Goal: Use online tool/utility: Utilize a website feature to perform a specific function

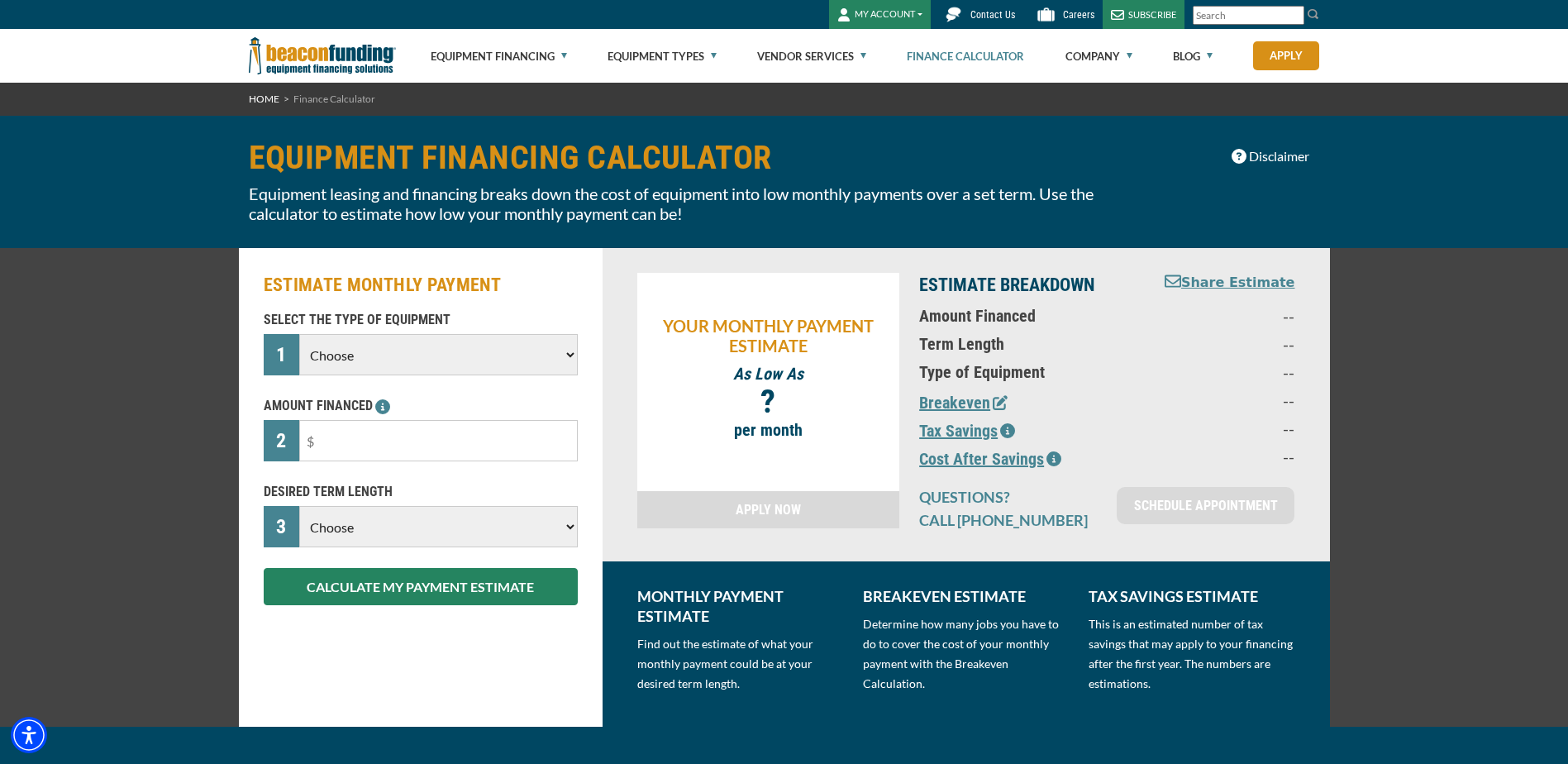
click at [519, 367] on select "Choose Backhoe Boom/Bucket Truck Chipper Commercial Mower Crane DTG/DTF Printin…" at bounding box center [438, 354] width 278 height 41
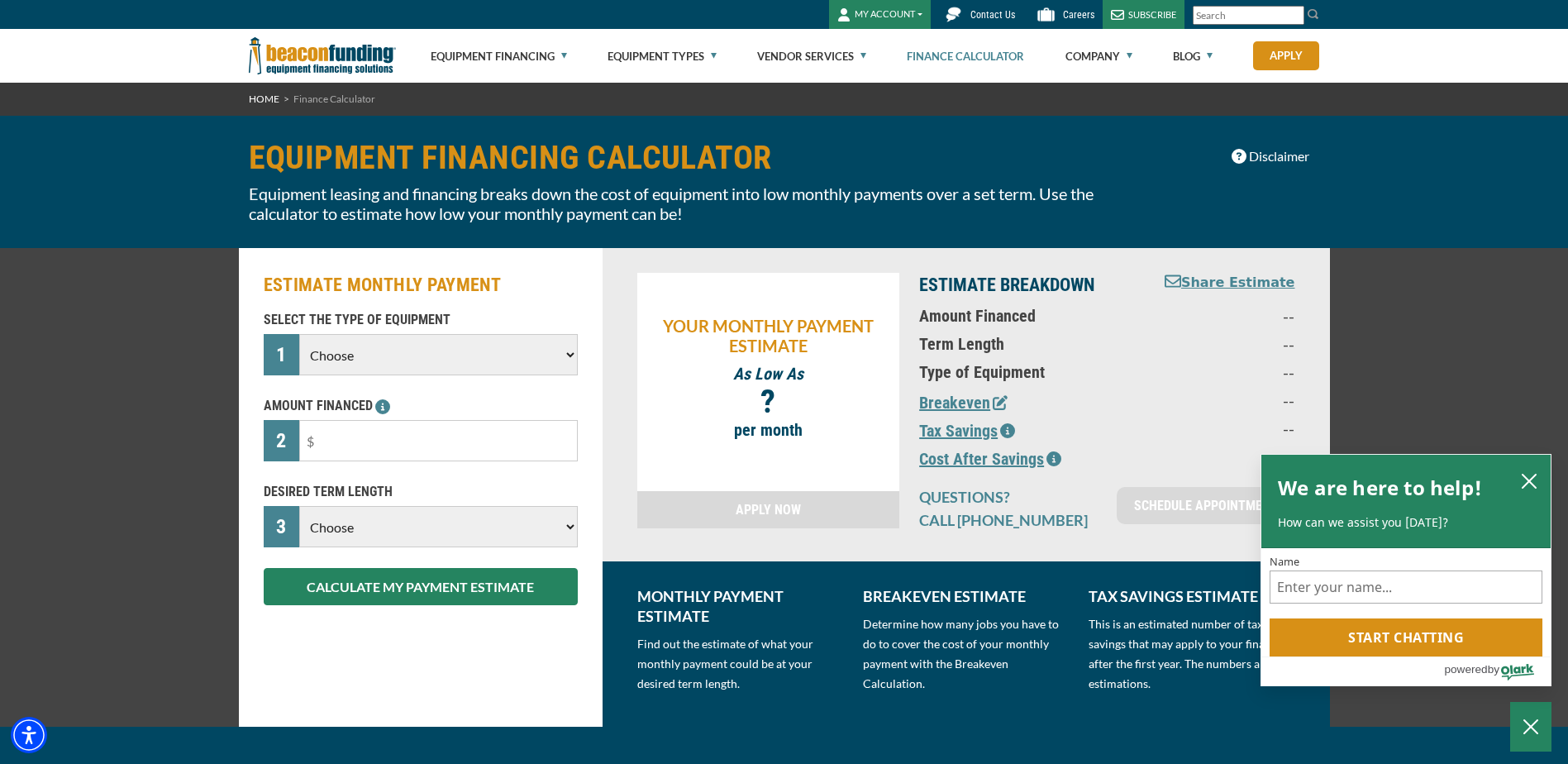
select select "13"
click at [299, 334] on select "Choose Backhoe Boom/Bucket Truck Chipper Commercial Mower Crane DTG/DTF Printin…" at bounding box center [438, 354] width 278 height 41
click at [346, 456] on input "text" at bounding box center [438, 440] width 278 height 41
type input "$70,000"
click at [359, 534] on select "Choose 36 Months 48 Months 60 Months" at bounding box center [438, 526] width 278 height 41
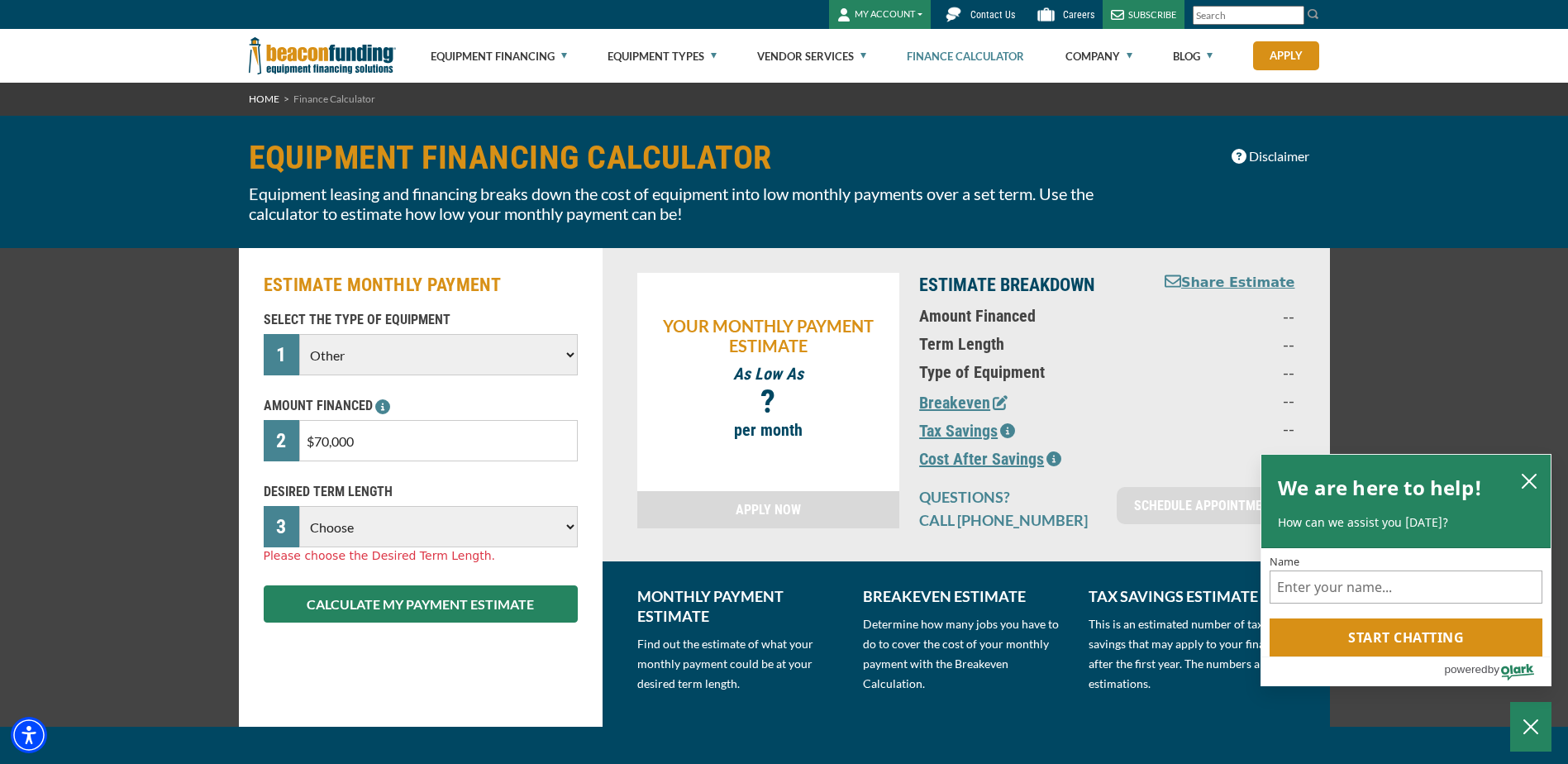
select select "60"
click at [299, 506] on select "Choose 36 Months 48 Months 60 Months" at bounding box center [438, 526] width 278 height 41
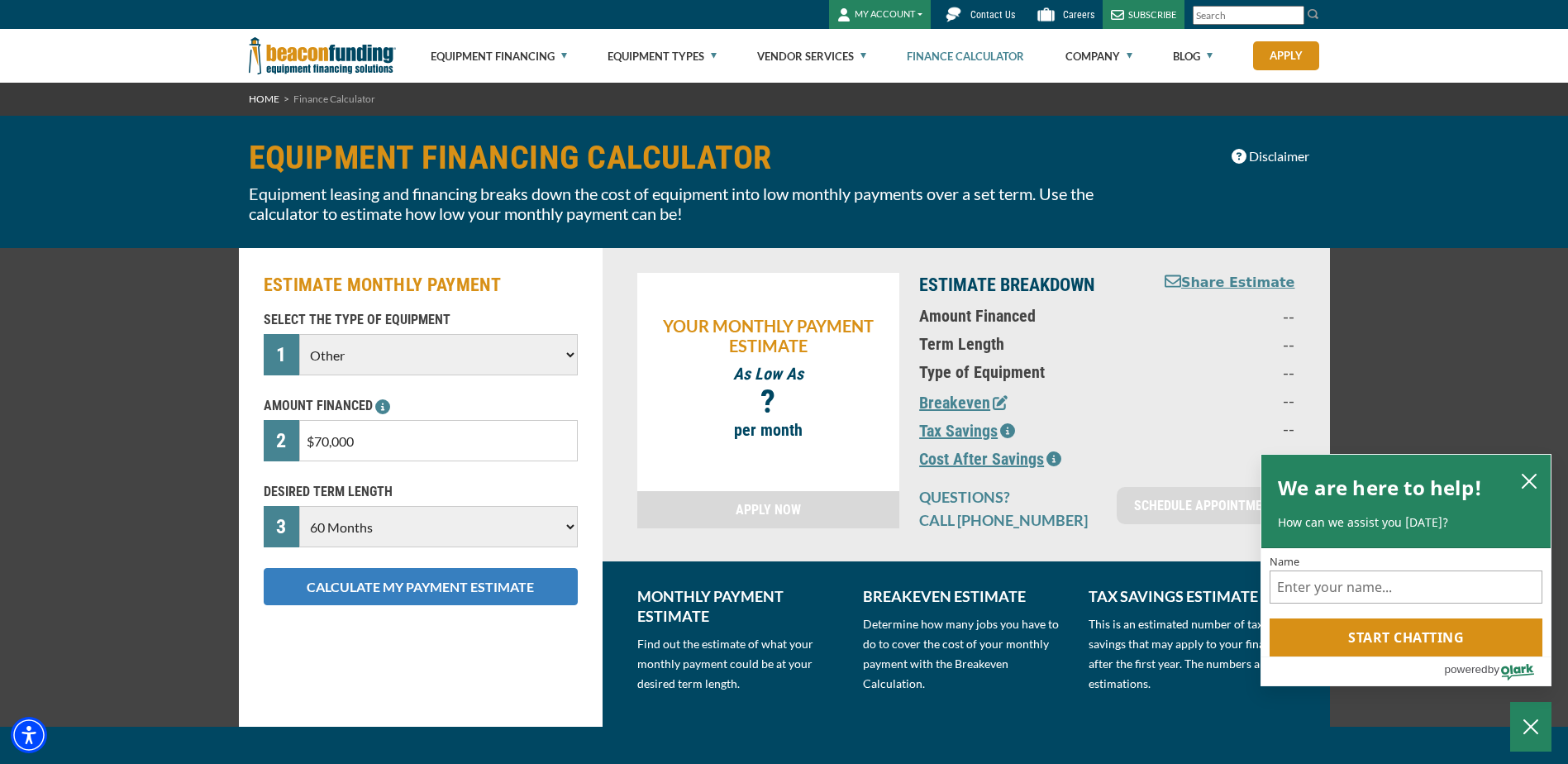
click at [346, 592] on button "CALCULATE MY PAYMENT ESTIMATE" at bounding box center [421, 586] width 314 height 37
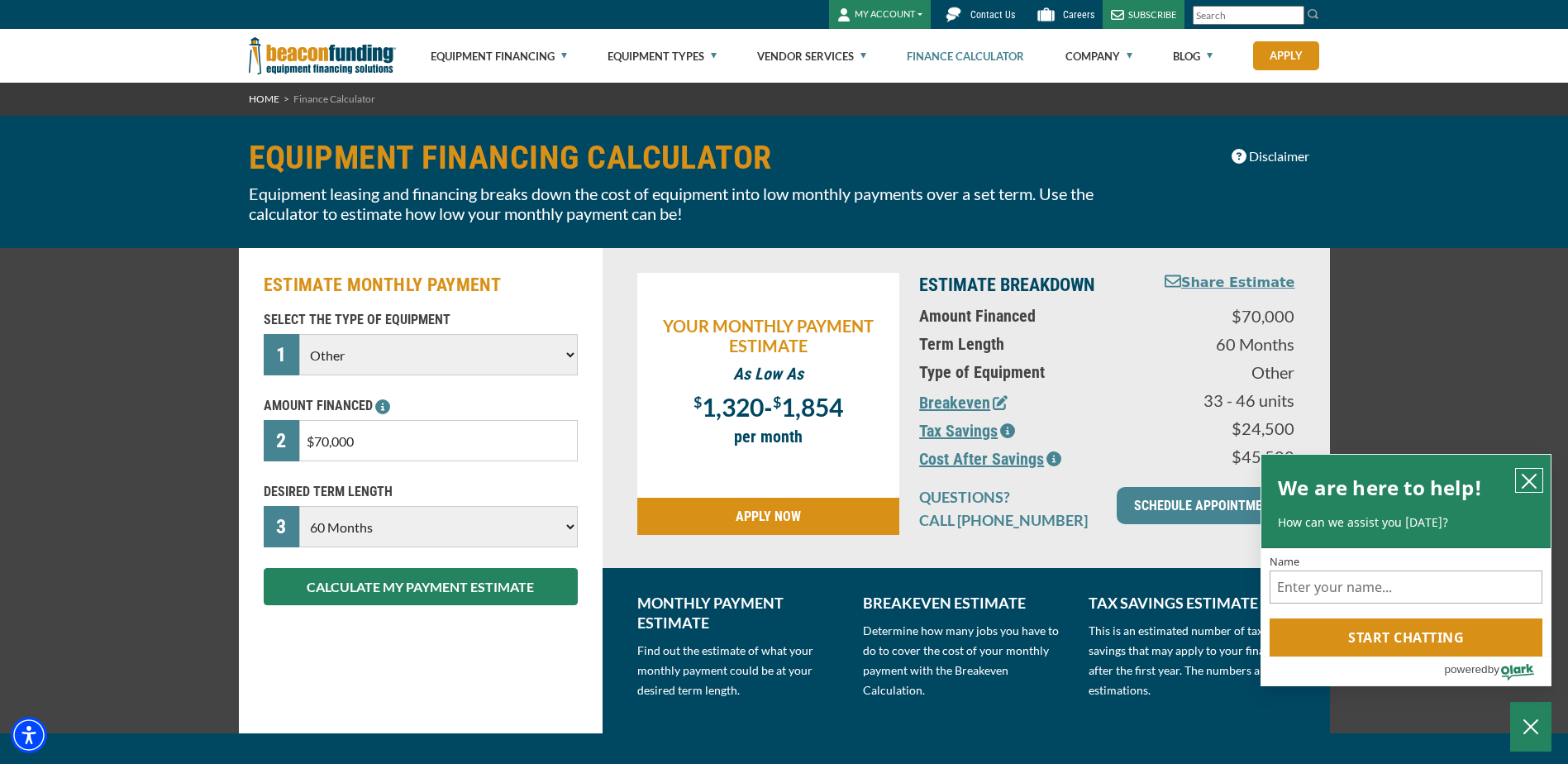
click at [1527, 482] on icon "close chatbox" at bounding box center [1529, 481] width 13 height 13
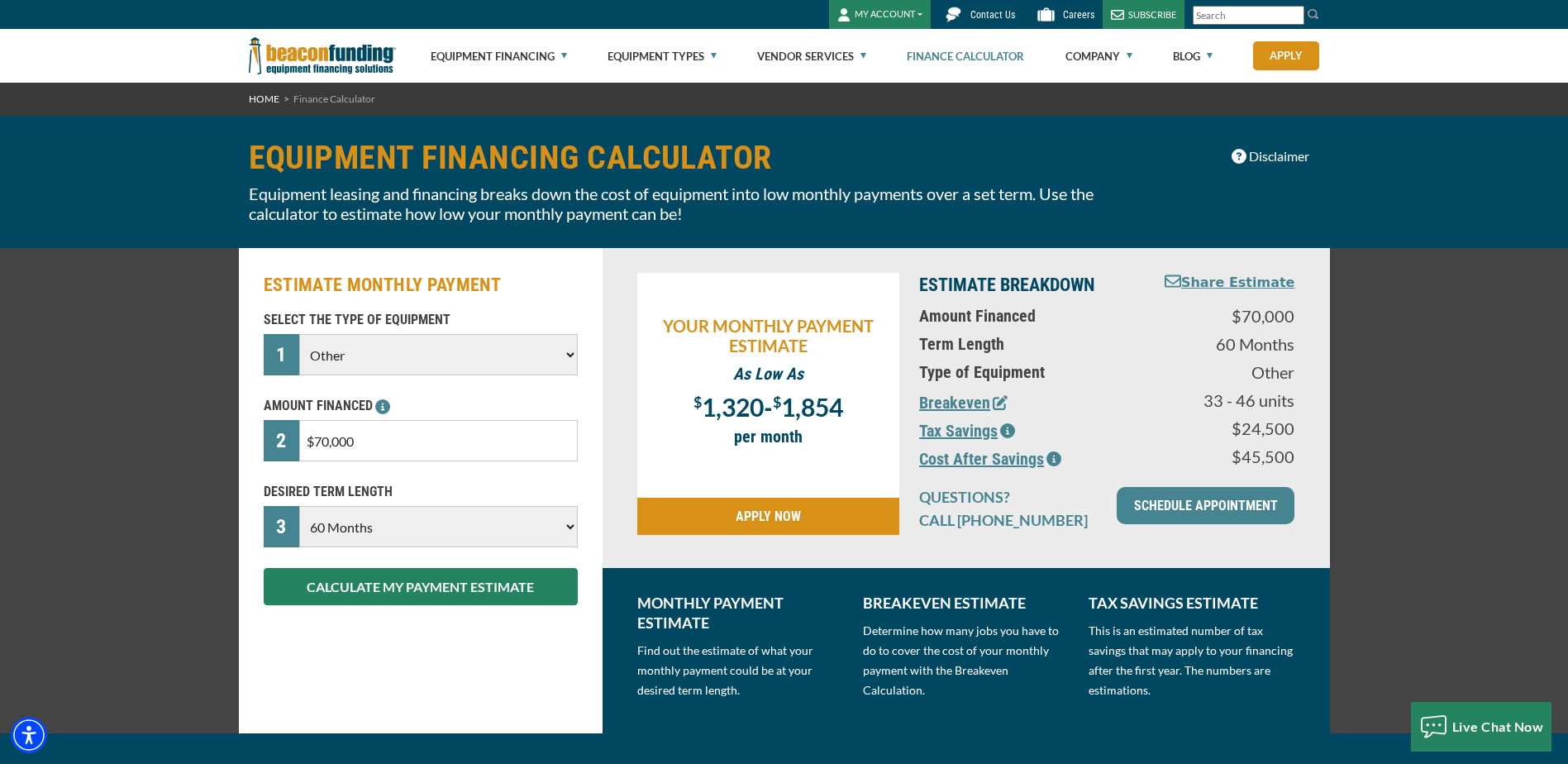
click at [1012, 429] on icon "button" at bounding box center [1008, 431] width 15 height 15
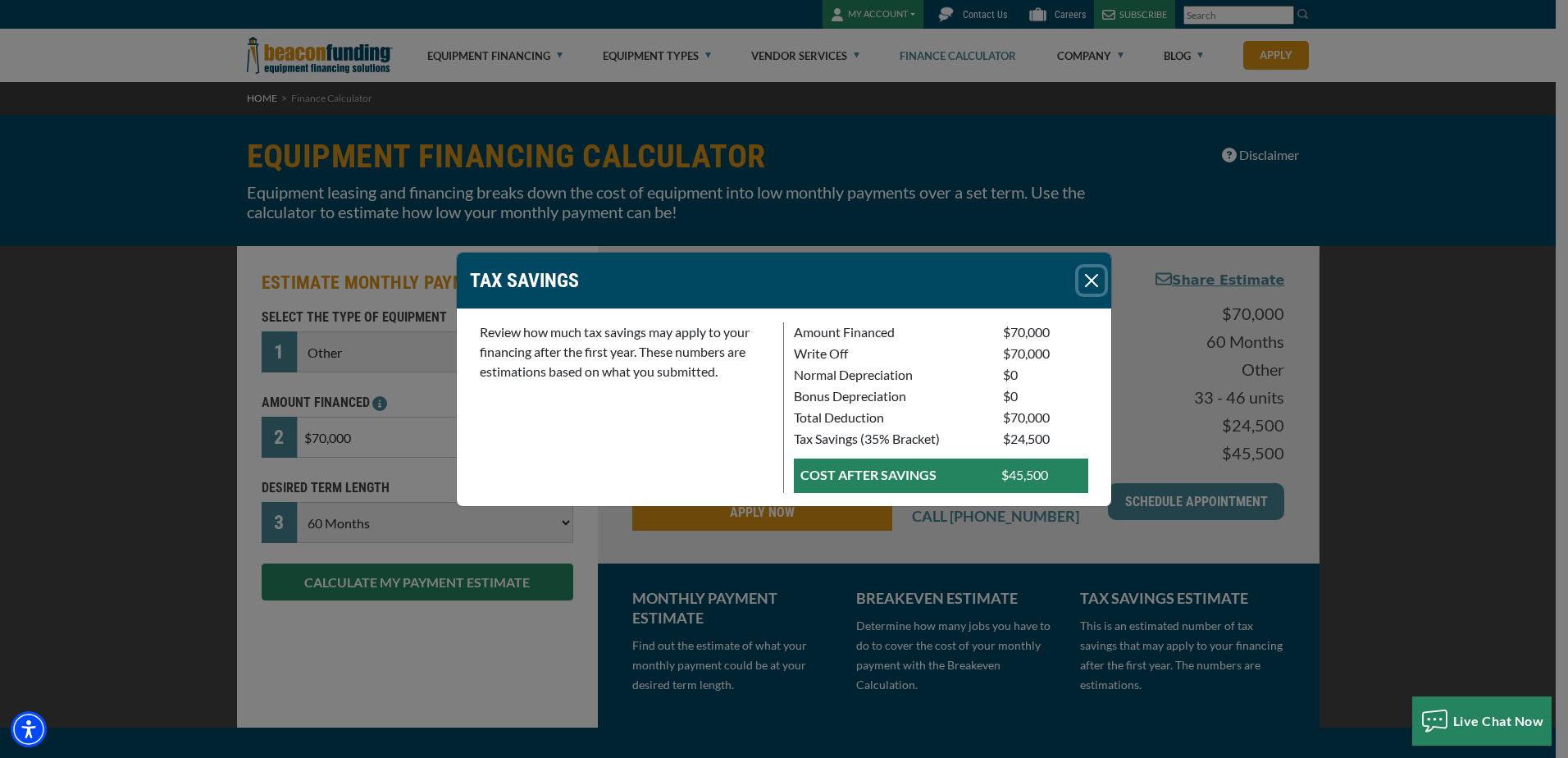
click at [1089, 288] on button "Close" at bounding box center [1092, 280] width 26 height 26
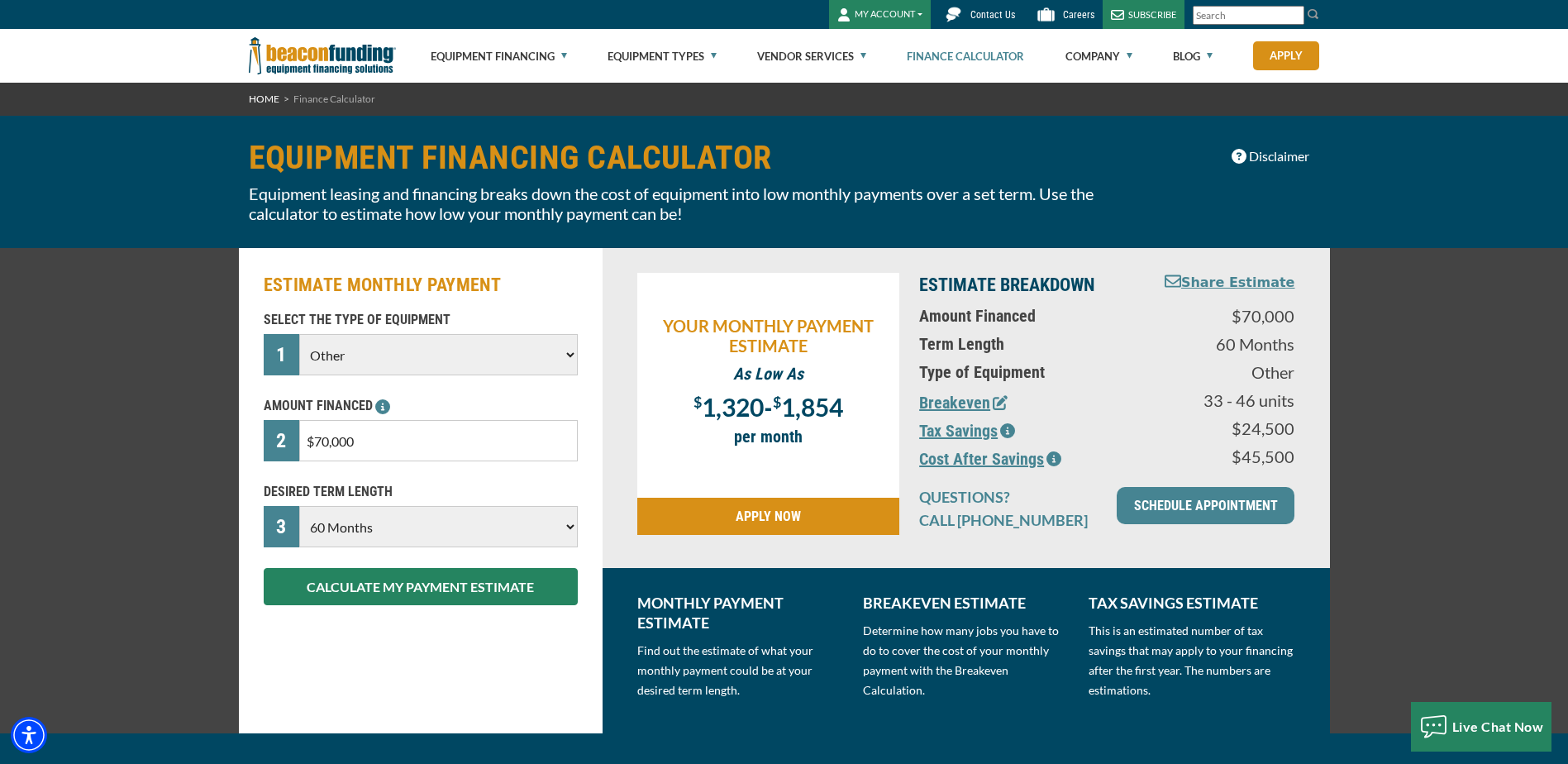
click at [1057, 458] on icon "button" at bounding box center [1054, 459] width 15 height 15
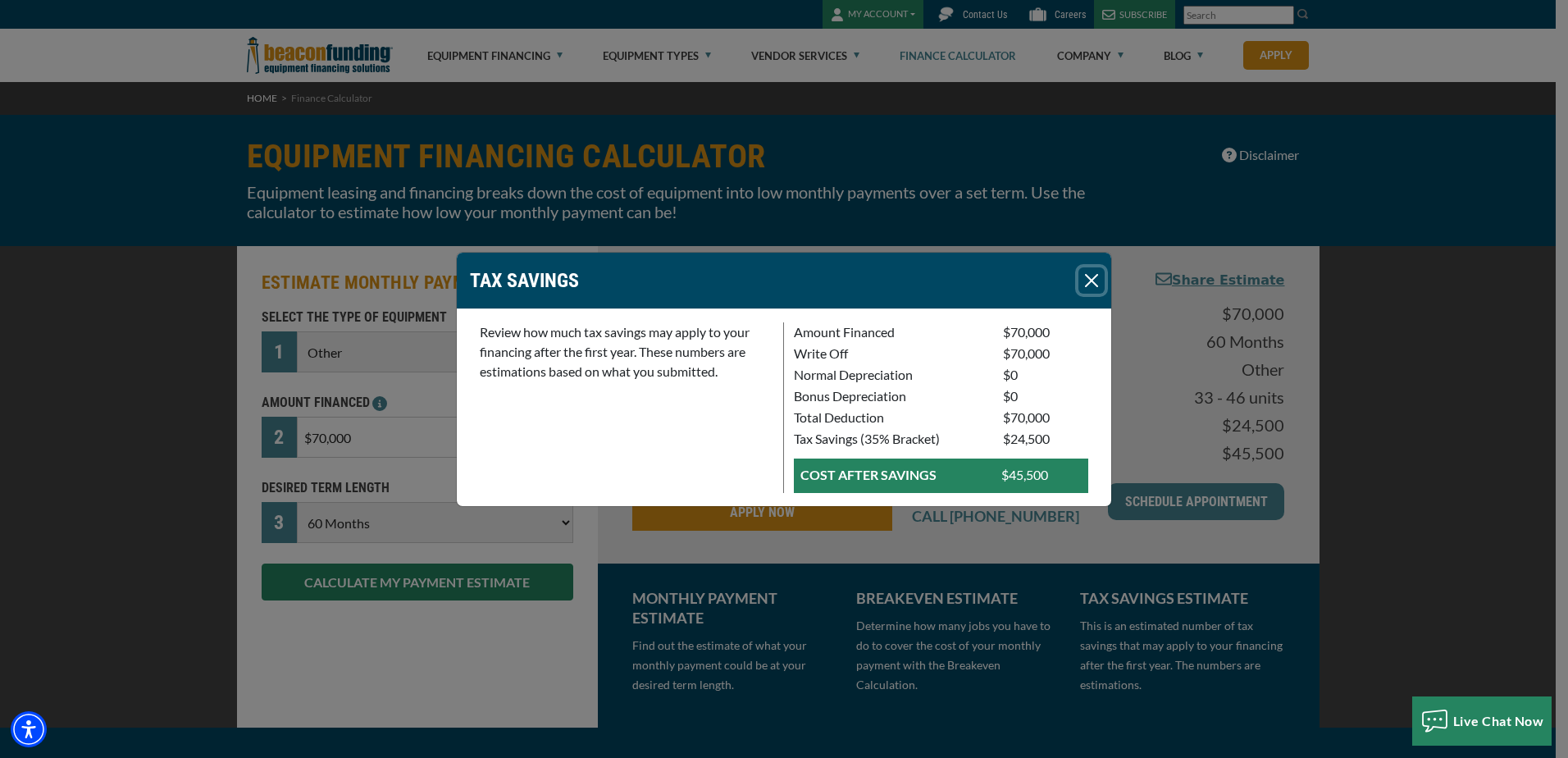
drag, startPoint x: 1099, startPoint y: 276, endPoint x: 1090, endPoint y: 275, distance: 9.1
click at [1095, 276] on button "Close" at bounding box center [1092, 280] width 26 height 26
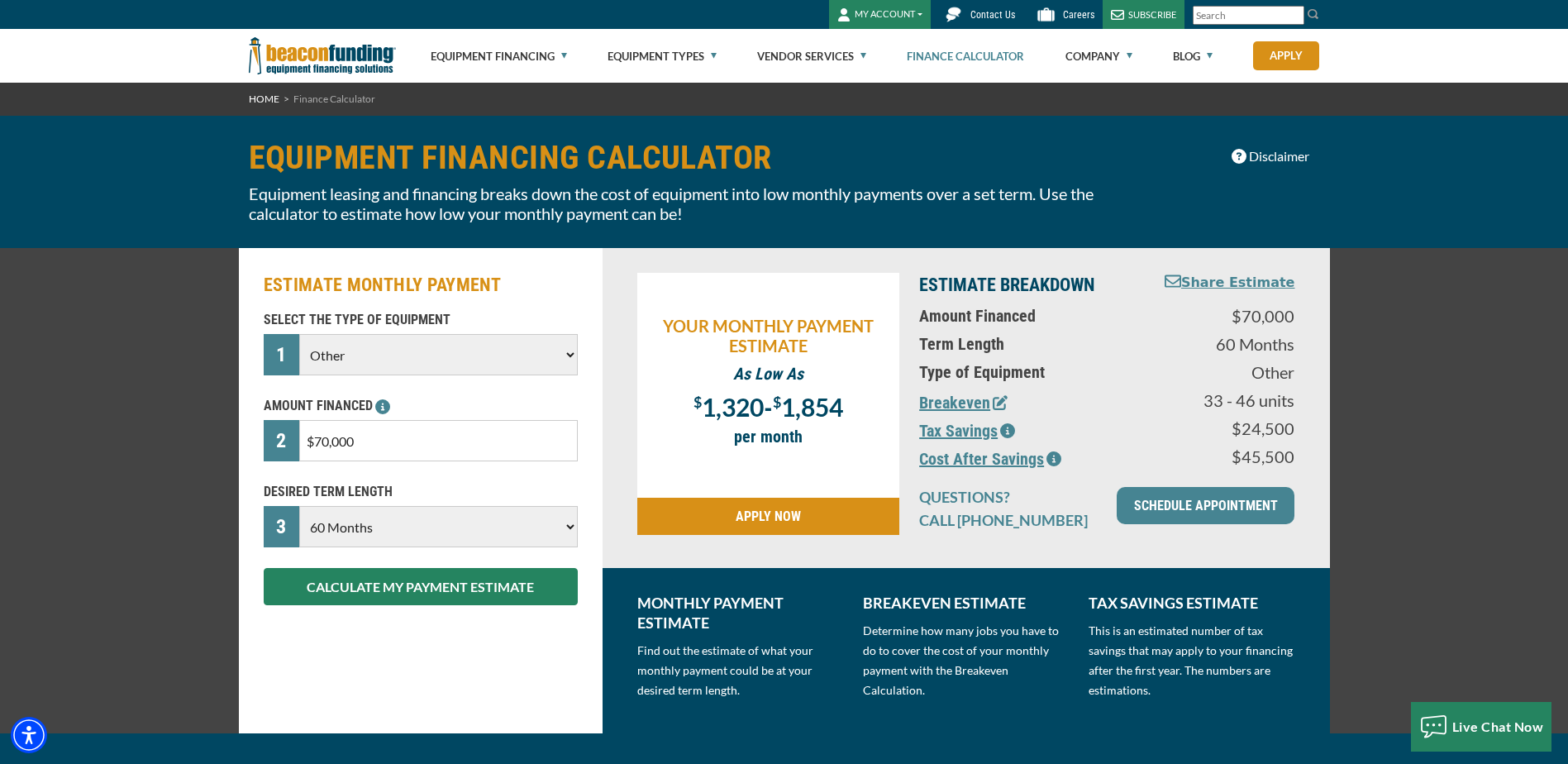
click at [958, 403] on button "Breakeven" at bounding box center [963, 402] width 89 height 25
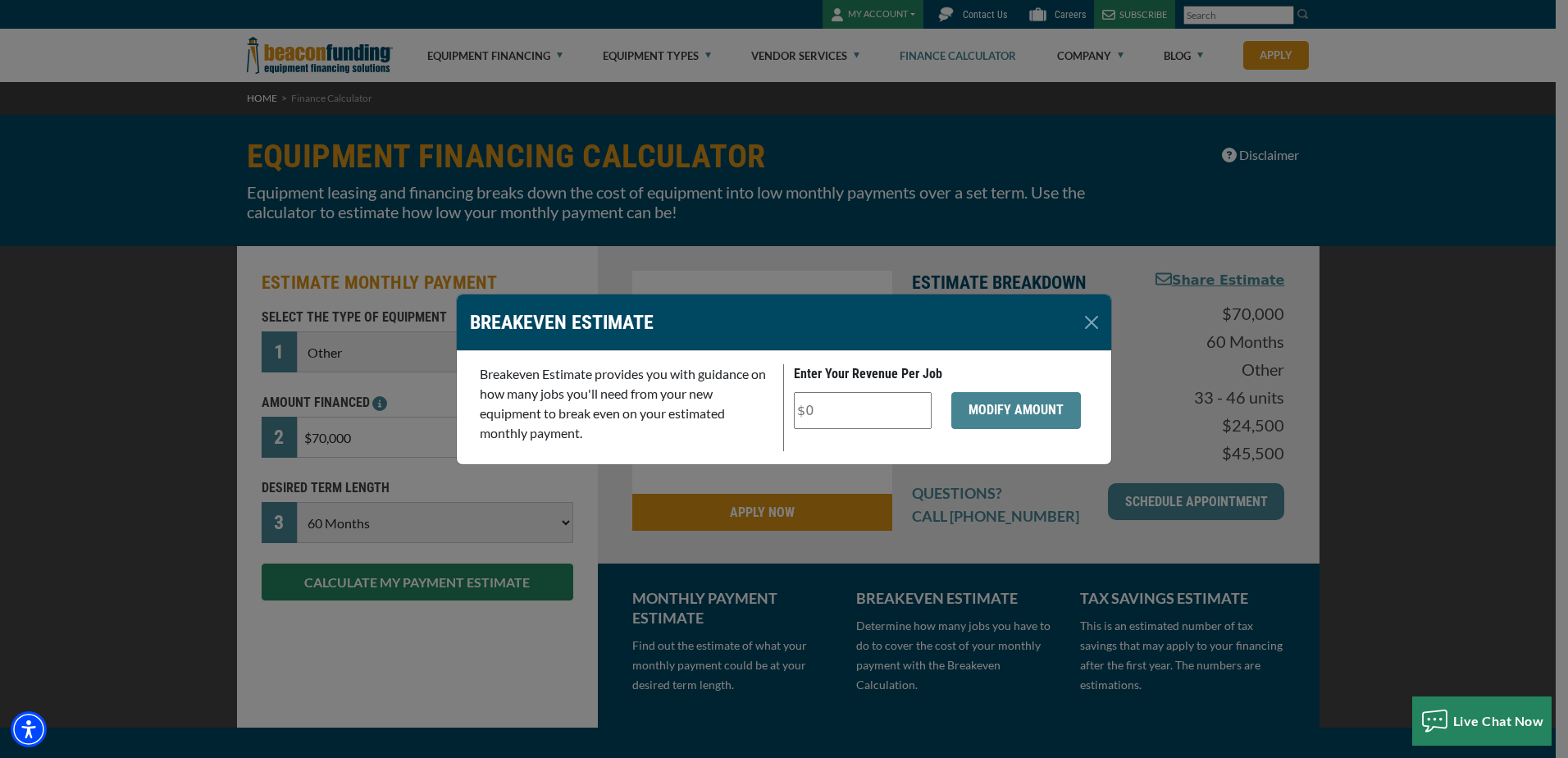
click at [894, 416] on input "Enter Your Revenue Per Job" at bounding box center [863, 411] width 138 height 37
type input "$4"
type input "$800"
click at [1015, 410] on button "MODIFY AMOUNT" at bounding box center [1016, 411] width 130 height 37
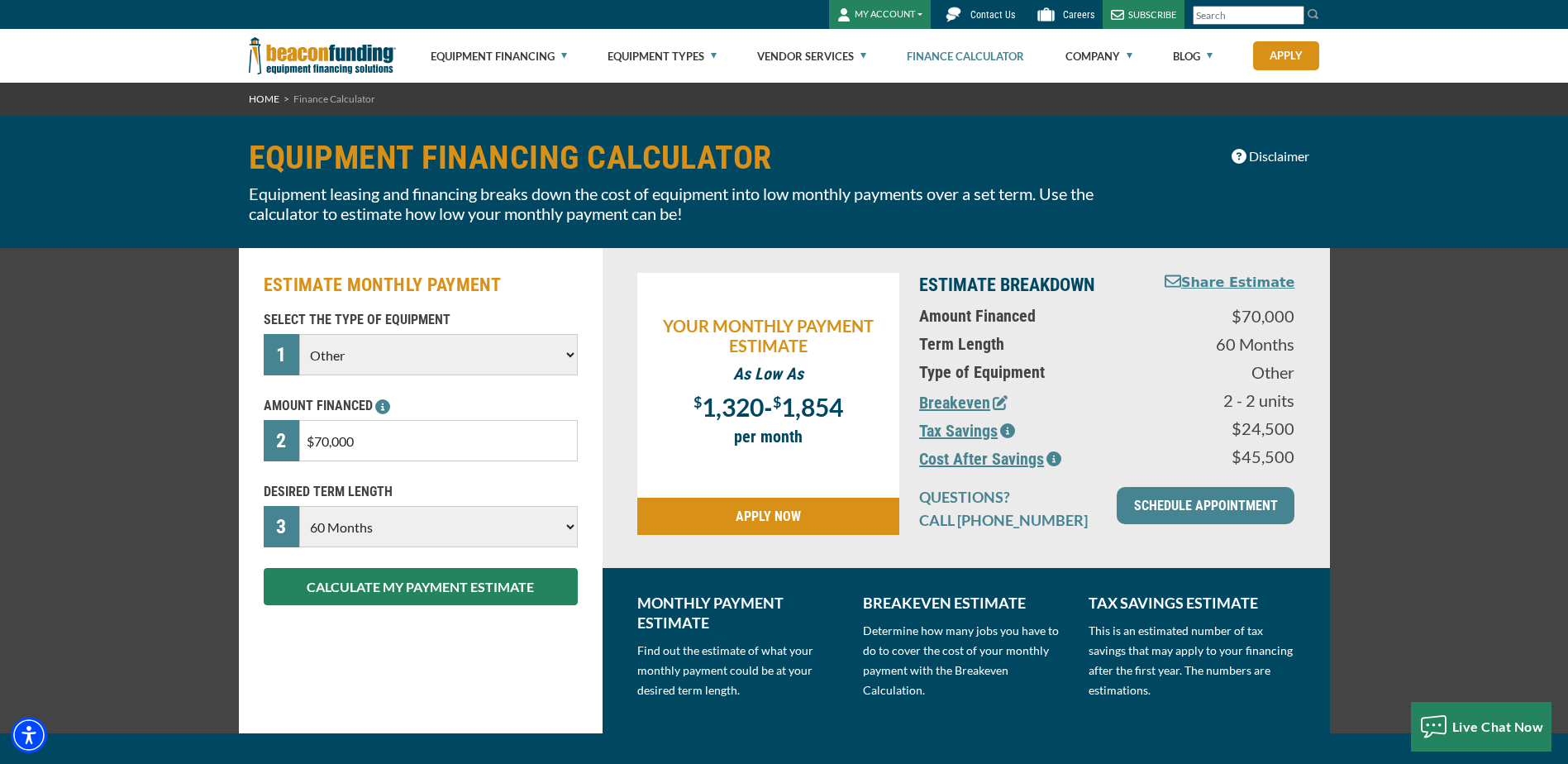
click at [970, 397] on button "Breakeven" at bounding box center [963, 402] width 89 height 25
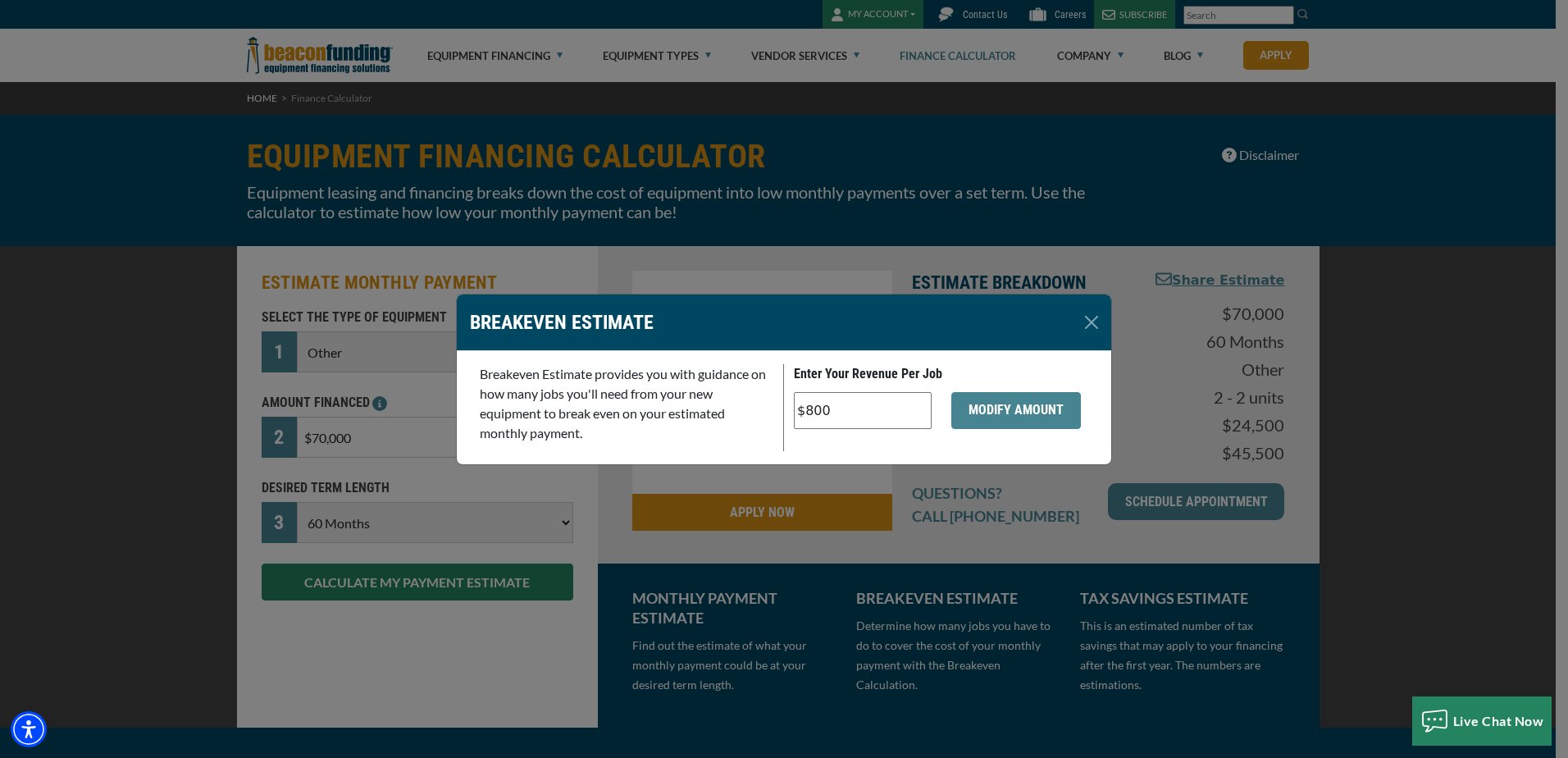
click at [896, 406] on input "$800" at bounding box center [863, 411] width 138 height 37
click at [1093, 320] on button "Close" at bounding box center [1092, 322] width 26 height 26
